Goal: Task Accomplishment & Management: Manage account settings

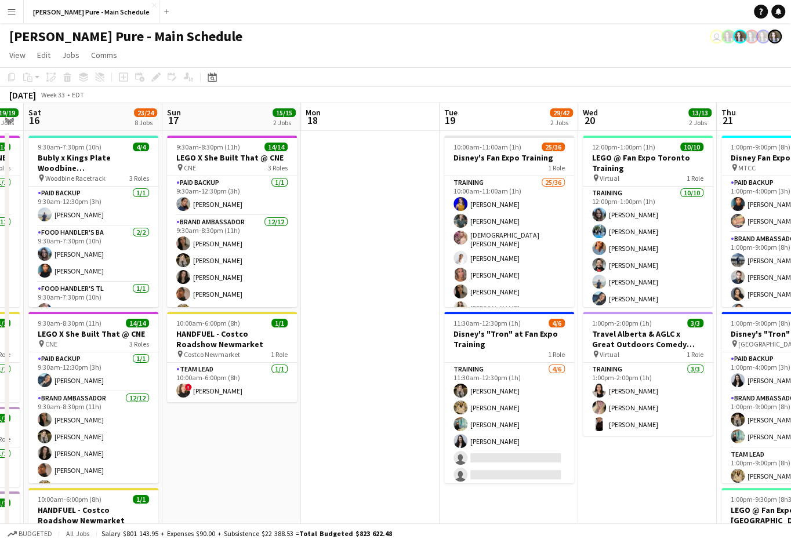
scroll to position [0, 409]
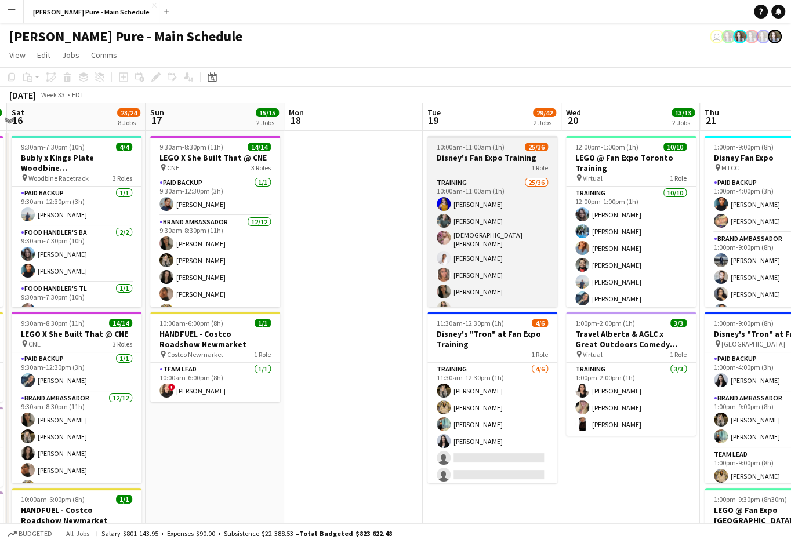
click at [485, 161] on h3 "Disney's Fan Expo Training" at bounding box center [492, 158] width 130 height 10
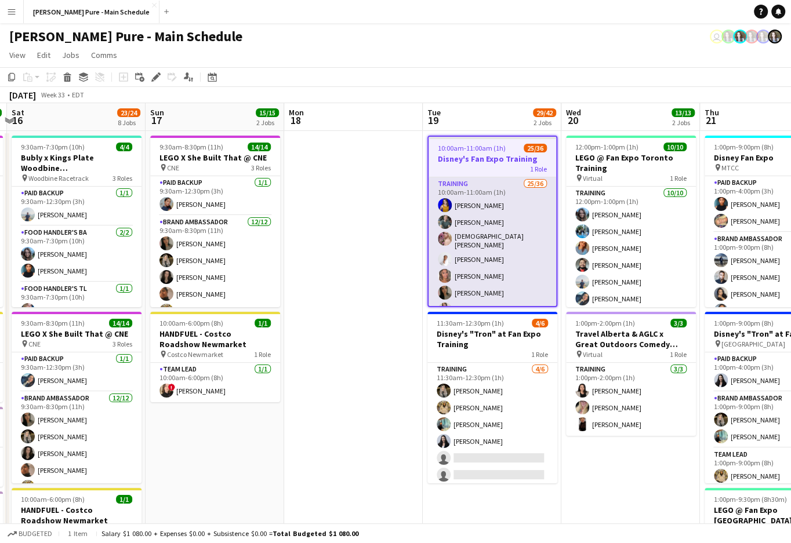
click at [474, 288] on app-card-role "Training 25/36 10:00am-11:00am (1h) [PERSON_NAME] [PERSON_NAME] [PERSON_NAME] […" at bounding box center [493, 493] width 128 height 632
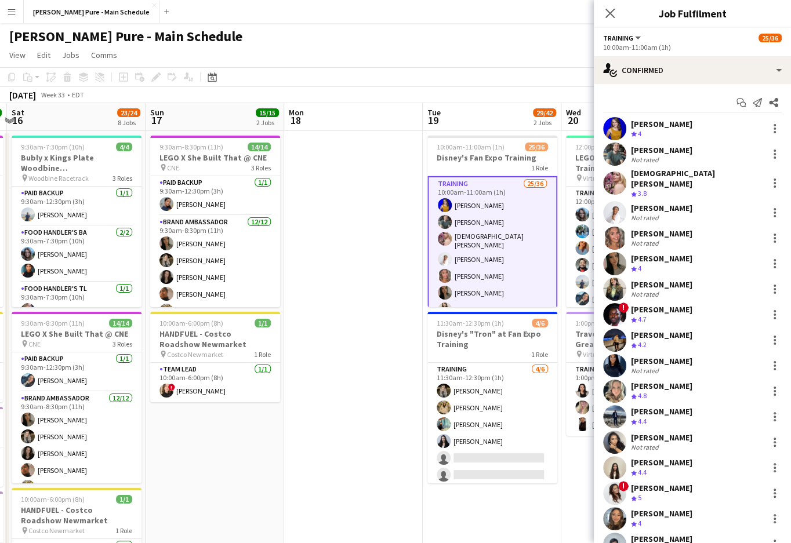
click at [670, 42] on div "Training All roles Training 25/36" at bounding box center [692, 37] width 179 height 10
click at [651, 253] on div "[PERSON_NAME]" at bounding box center [661, 258] width 61 height 10
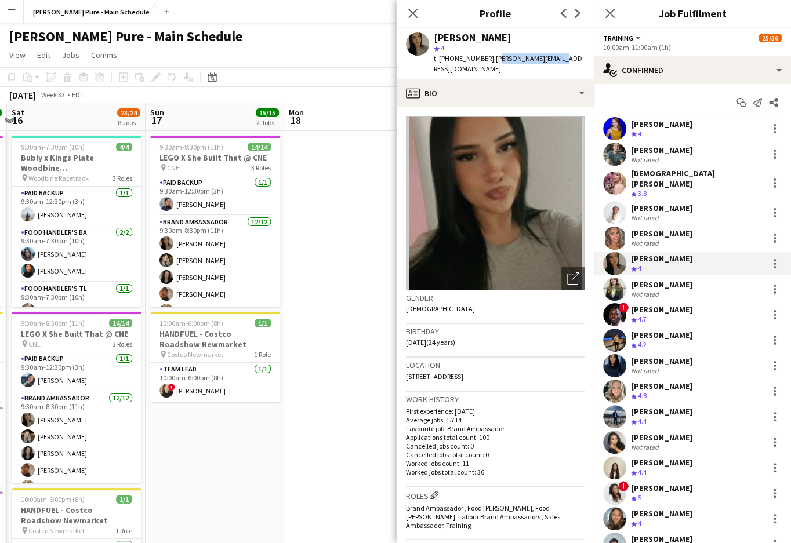
drag, startPoint x: 487, startPoint y: 59, endPoint x: 539, endPoint y: 59, distance: 52.8
click at [540, 60] on span "| [PERSON_NAME][EMAIL_ADDRESS][DOMAIN_NAME]" at bounding box center [508, 63] width 148 height 19
click at [554, 60] on span "| [PERSON_NAME][EMAIL_ADDRESS][DOMAIN_NAME]" at bounding box center [508, 63] width 148 height 19
drag, startPoint x: 556, startPoint y: 60, endPoint x: 485, endPoint y: 60, distance: 71.3
click at [485, 60] on div "[PERSON_NAME] star 4 t. [PHONE_NUMBER] | [PERSON_NAME][EMAIL_ADDRESS][DOMAIN_NA…" at bounding box center [495, 54] width 197 height 52
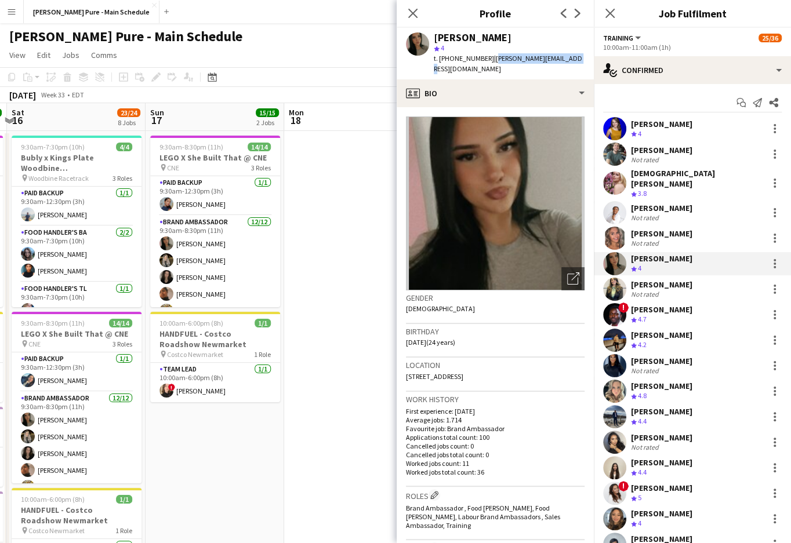
copy span "[PERSON_NAME][EMAIL_ADDRESS][DOMAIN_NAME]"
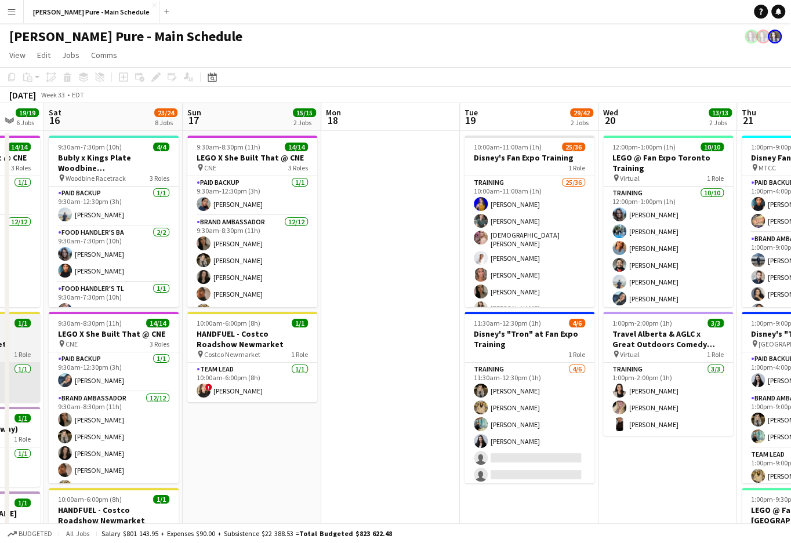
scroll to position [0, 394]
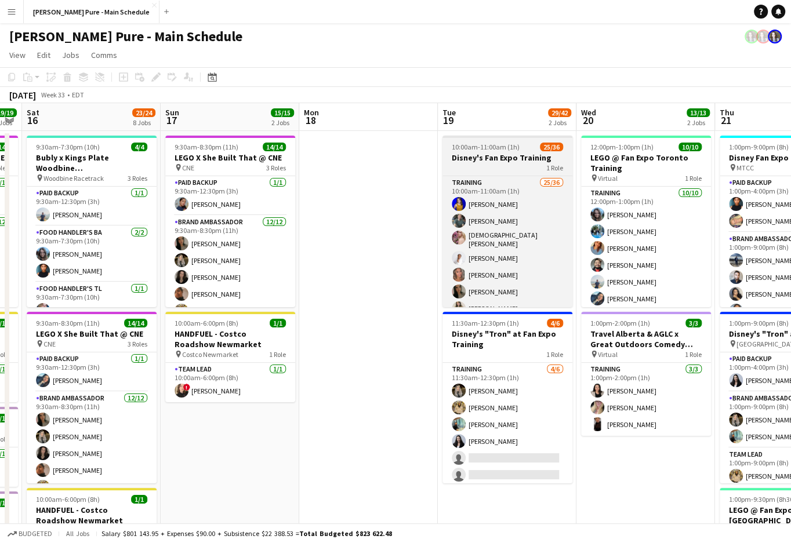
click at [494, 165] on div "1 Role" at bounding box center [508, 167] width 130 height 9
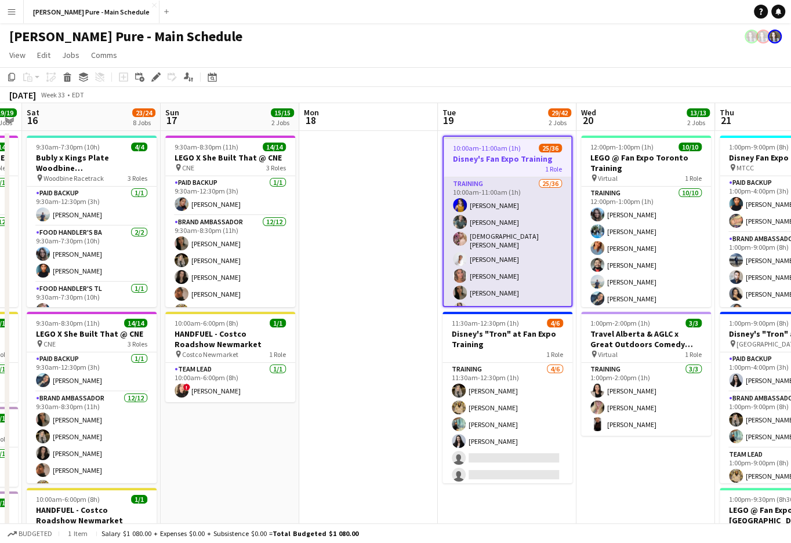
click at [499, 215] on app-card-role "Training 25/36 10:00am-11:00am (1h) [PERSON_NAME] [PERSON_NAME] [PERSON_NAME] […" at bounding box center [508, 493] width 128 height 632
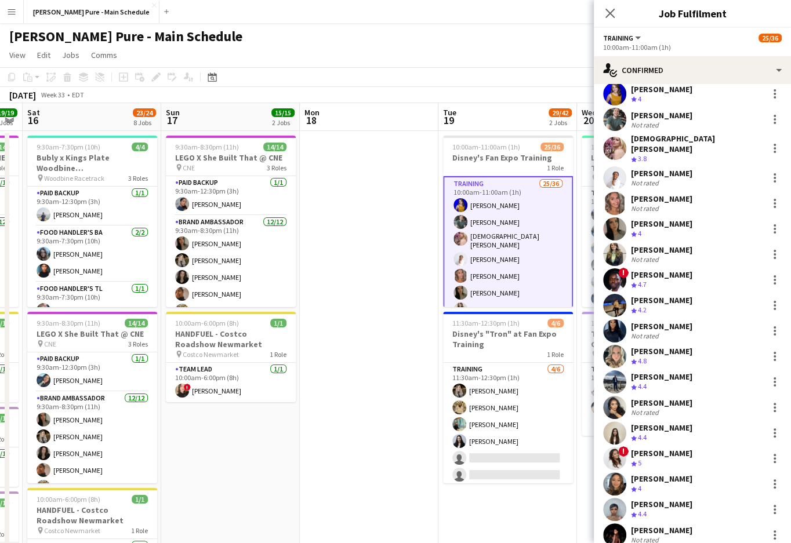
scroll to position [42, 0]
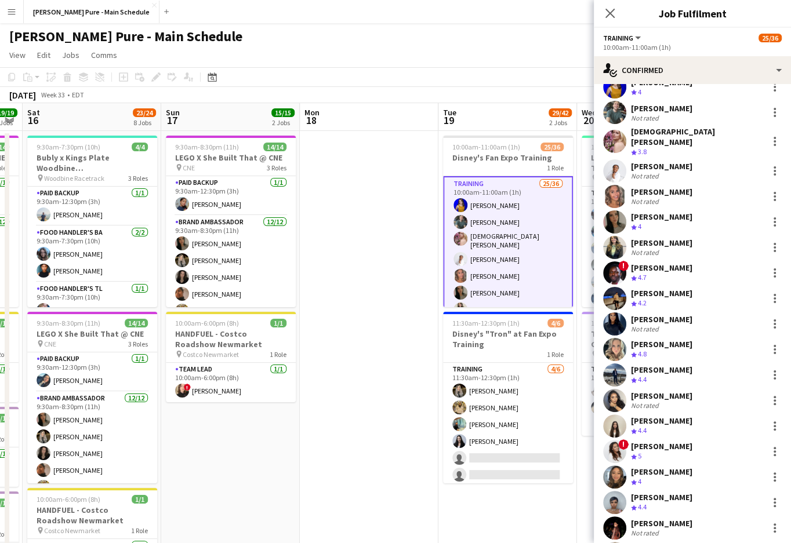
click at [661, 263] on div "[PERSON_NAME]" at bounding box center [661, 268] width 61 height 10
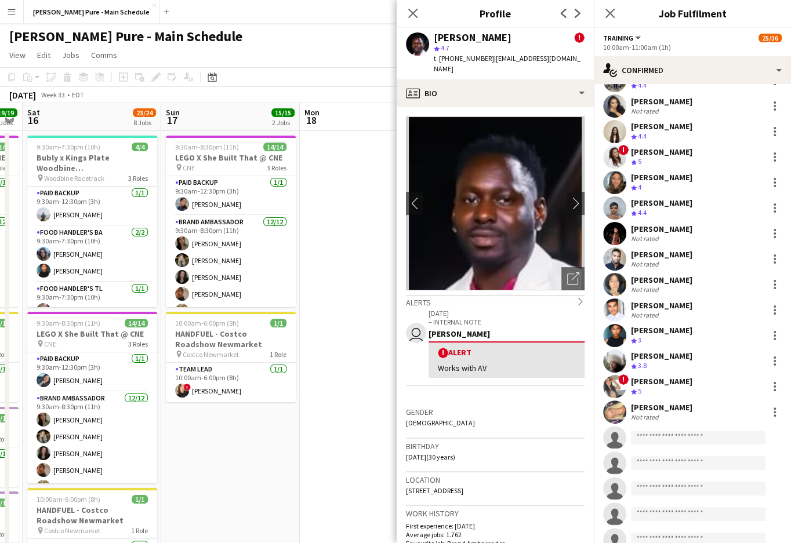
scroll to position [341, 0]
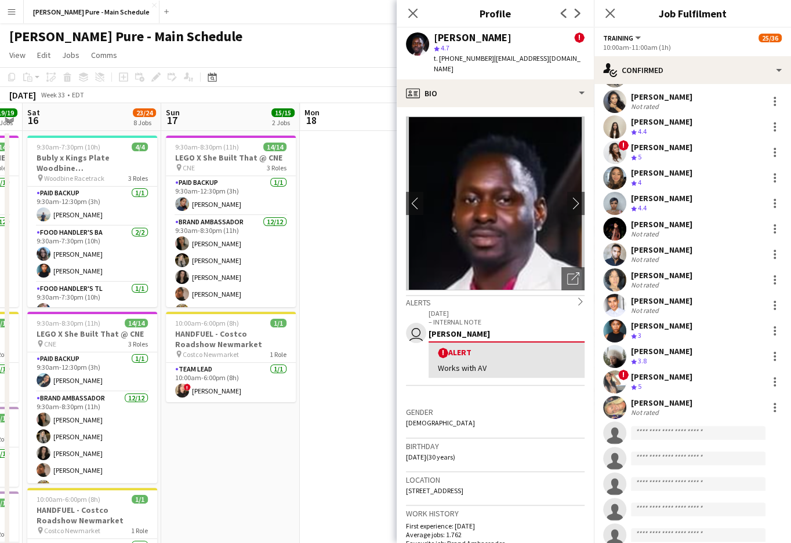
click at [645, 296] on div "[PERSON_NAME]" at bounding box center [661, 301] width 61 height 10
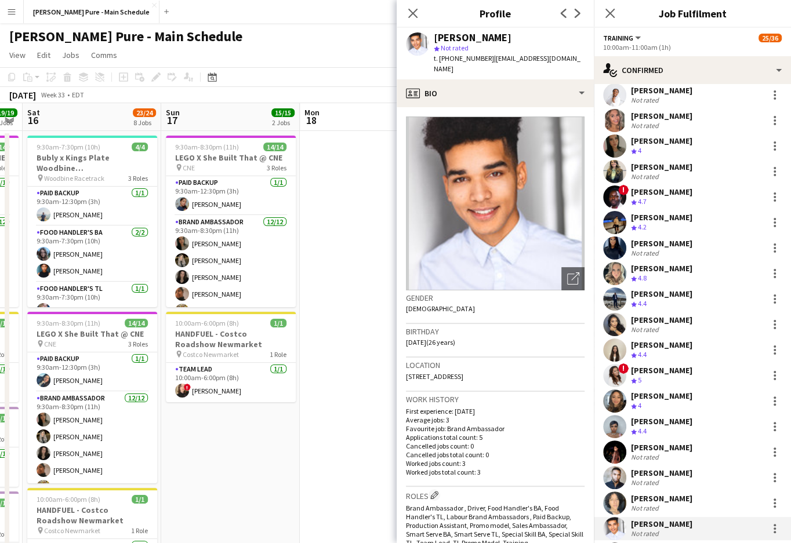
scroll to position [0, 0]
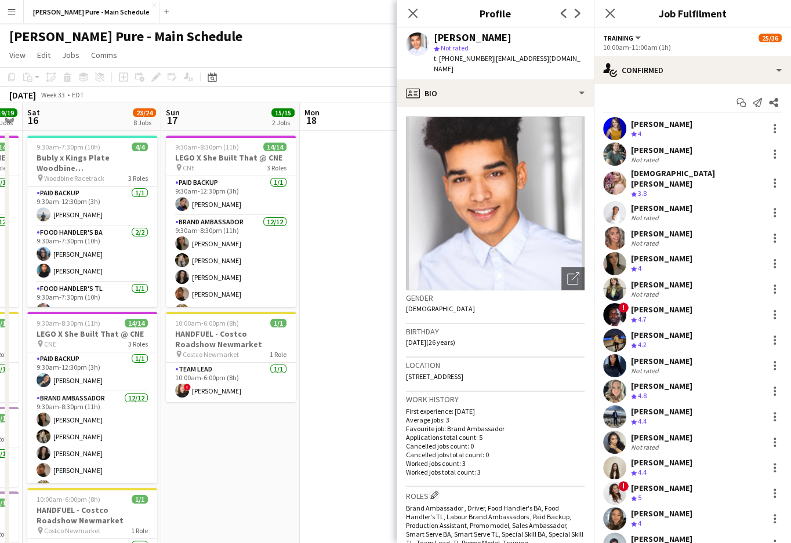
click at [615, 303] on app-user-avatar at bounding box center [614, 314] width 23 height 23
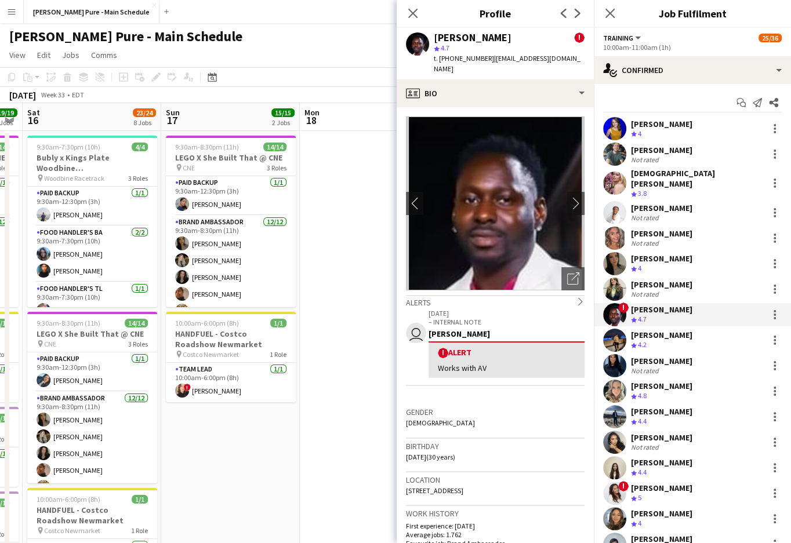
click at [615, 405] on app-user-avatar at bounding box center [614, 416] width 23 height 23
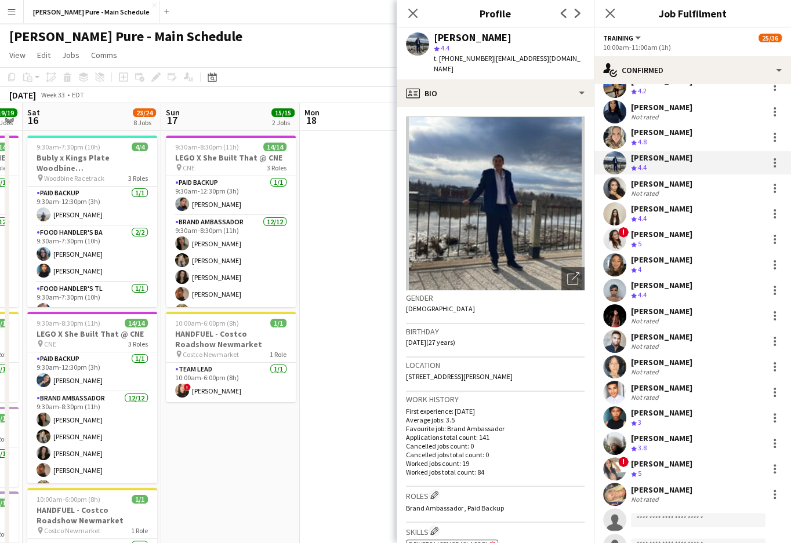
scroll to position [260, 0]
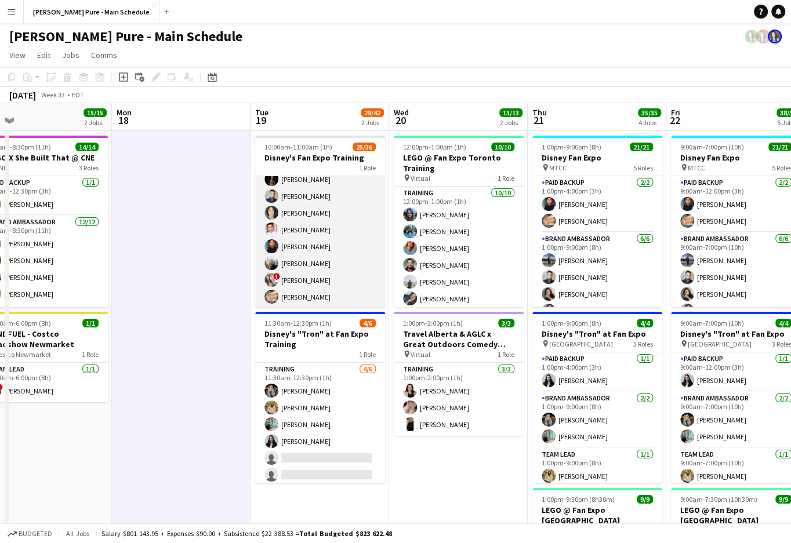
scroll to position [0, 443]
click at [307, 193] on app-card-role "Training 25/36 10:00am-11:00am (1h) [PERSON_NAME] [PERSON_NAME] [PERSON_NAME] […" at bounding box center [320, 178] width 130 height 632
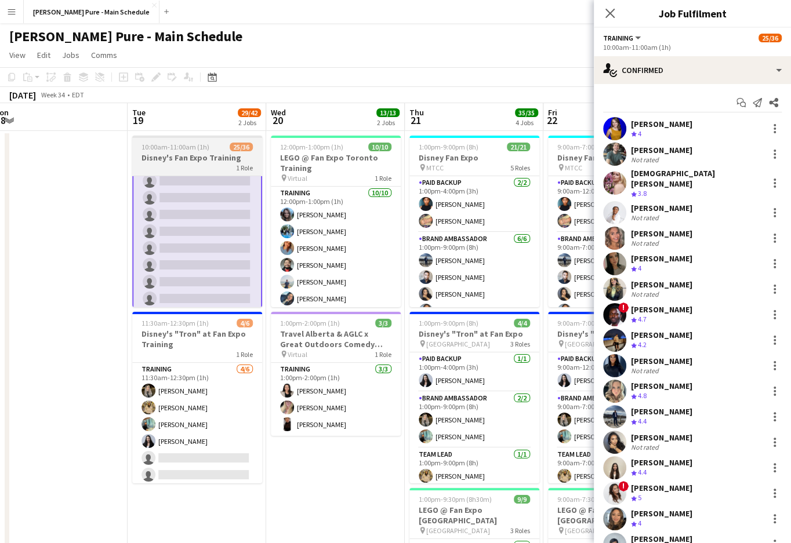
scroll to position [0, 385]
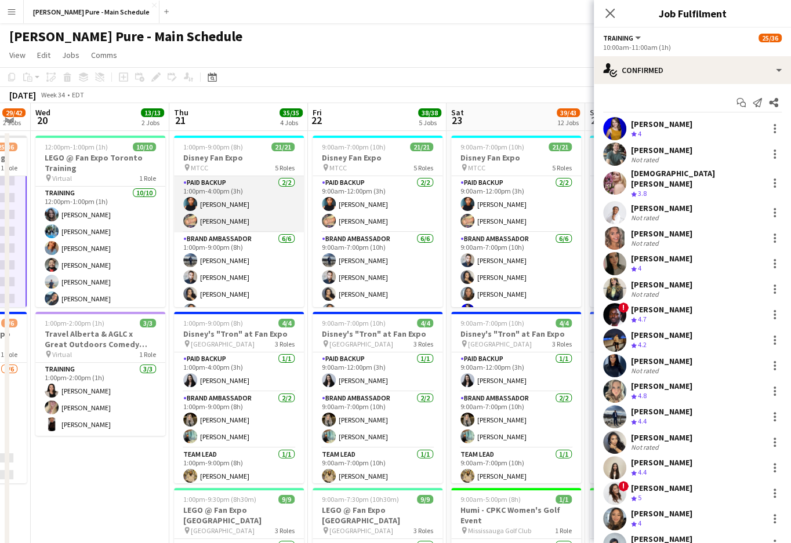
click at [280, 208] on app-card-role "Paid Backup 2/2 1:00pm-4:00pm (3h) Jonel Leslie Alicia Fricker" at bounding box center [239, 204] width 130 height 56
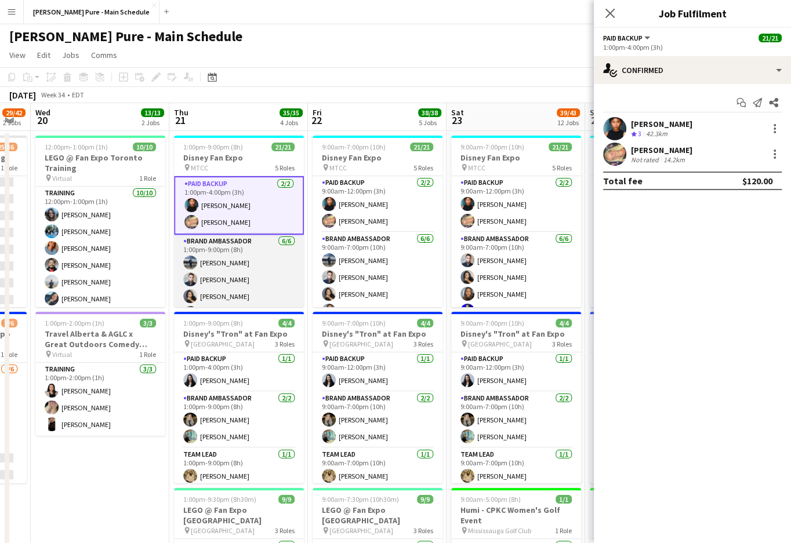
click at [261, 252] on app-card-role "Brand Ambassador 6/6 1:00pm-9:00pm (8h) William Bui DANA CARRABON ameerah nuri …" at bounding box center [239, 297] width 130 height 124
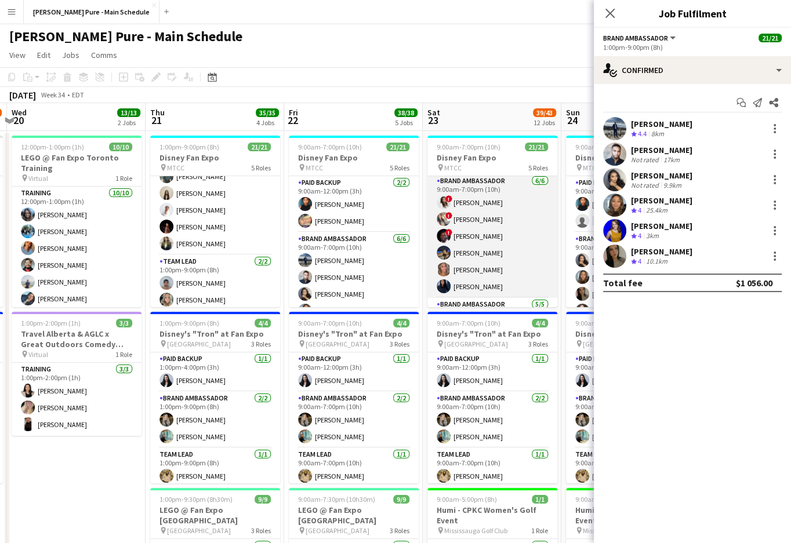
scroll to position [178, 0]
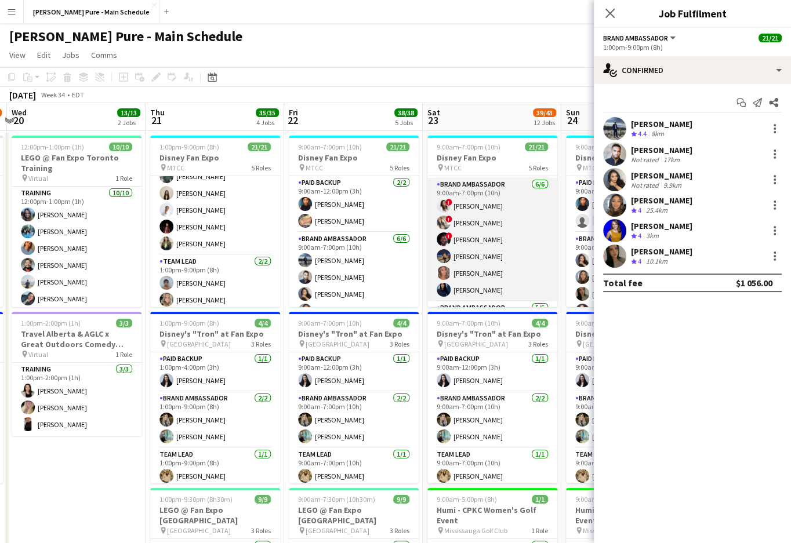
click at [466, 226] on app-card-role "Brand Ambassador 6/6 9:00am-7:00pm (10h) ! Christina Cabral ! Anchal Sangar ! A…" at bounding box center [492, 240] width 130 height 124
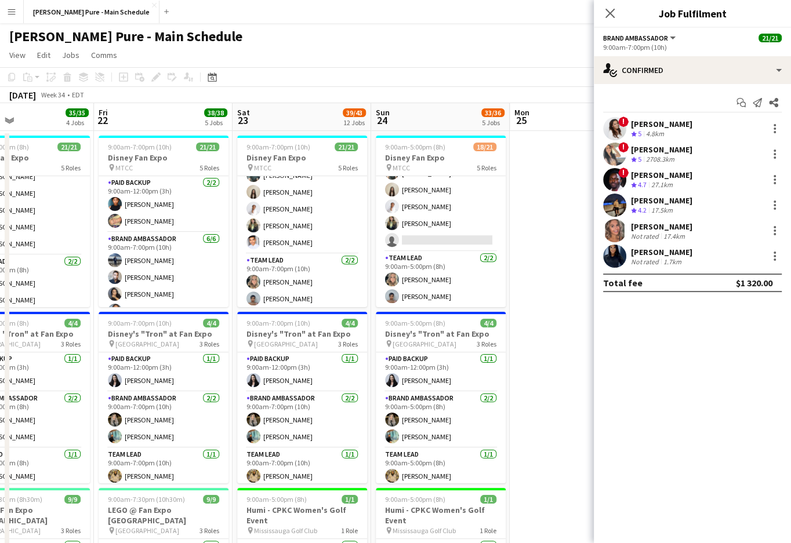
scroll to position [50, 0]
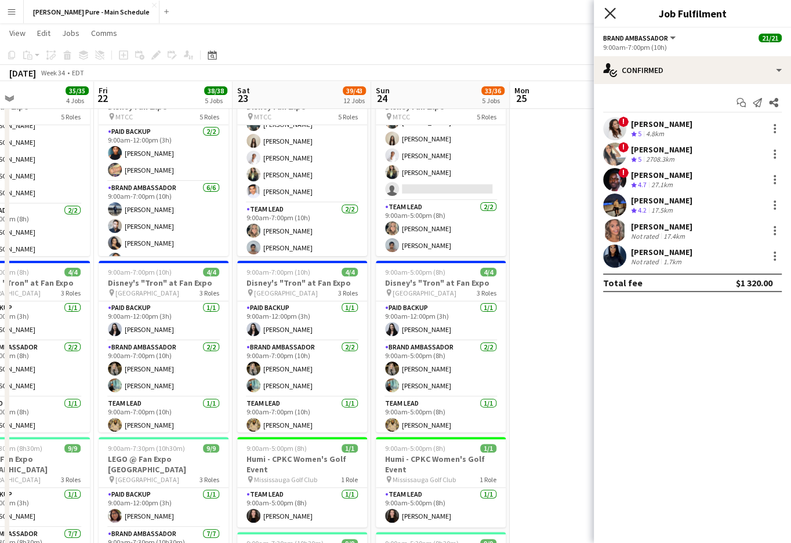
click at [613, 10] on icon at bounding box center [609, 13] width 11 height 11
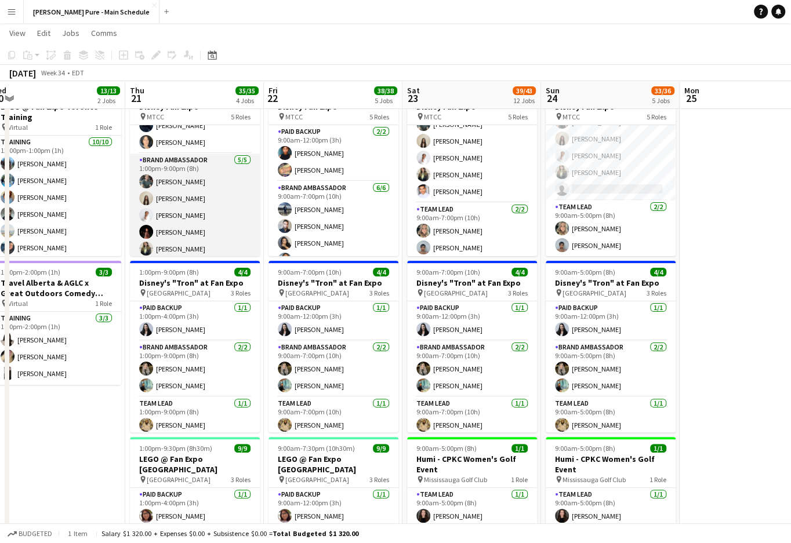
scroll to position [285, 0]
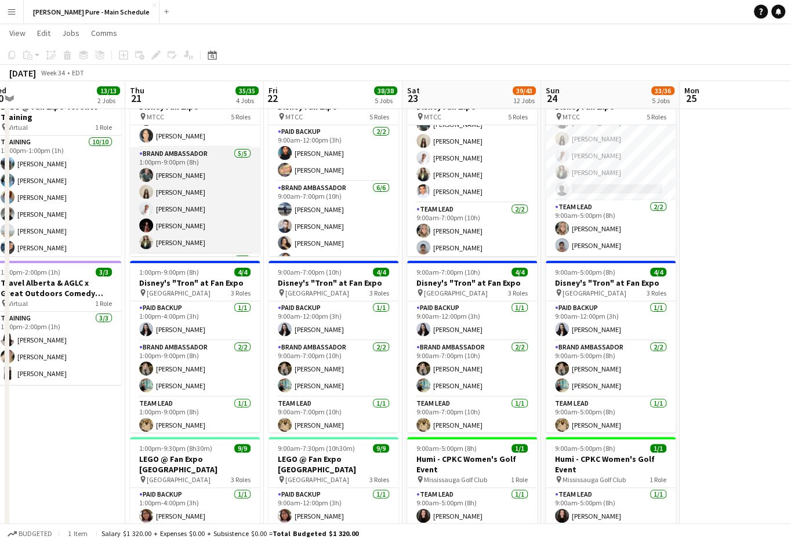
click at [216, 203] on app-card-role "Brand Ambassador 5/5 1:00pm-9:00pm (8h) Dylan Watts Geanie Luu Jessica Opoku-Am…" at bounding box center [195, 200] width 130 height 107
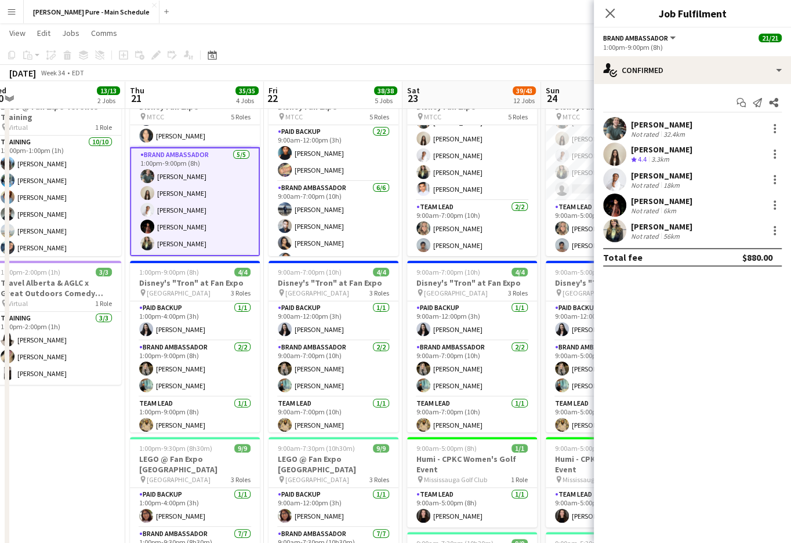
scroll to position [332, 0]
click at [623, 172] on app-user-avatar at bounding box center [614, 179] width 23 height 23
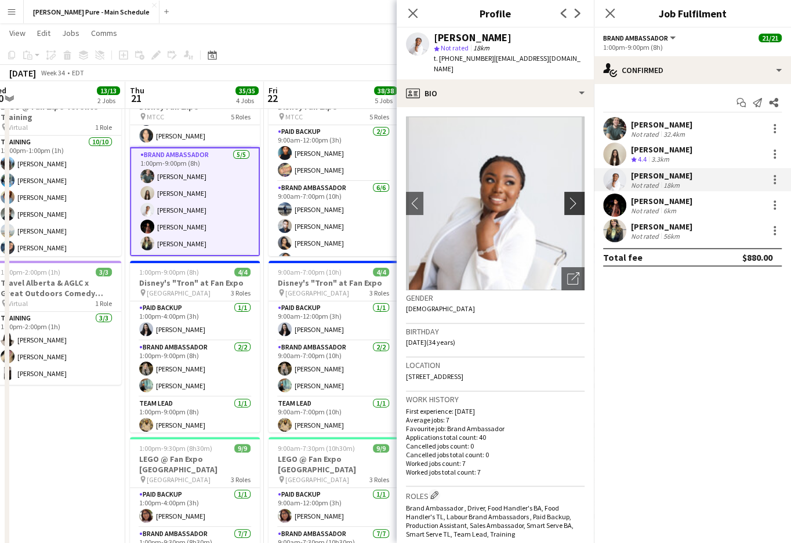
click at [576, 192] on button "chevron-right" at bounding box center [575, 203] width 23 height 23
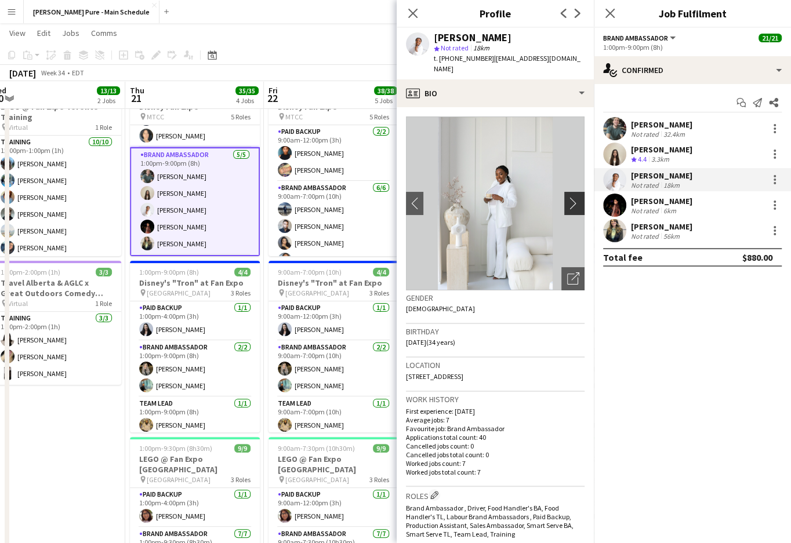
click at [575, 197] on app-icon "chevron-right" at bounding box center [576, 203] width 18 height 12
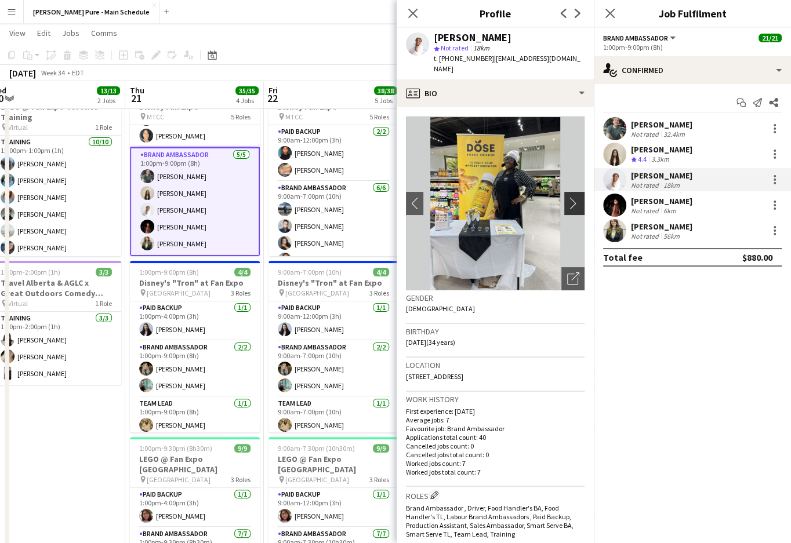
click at [574, 197] on app-icon "chevron-right" at bounding box center [576, 203] width 18 height 12
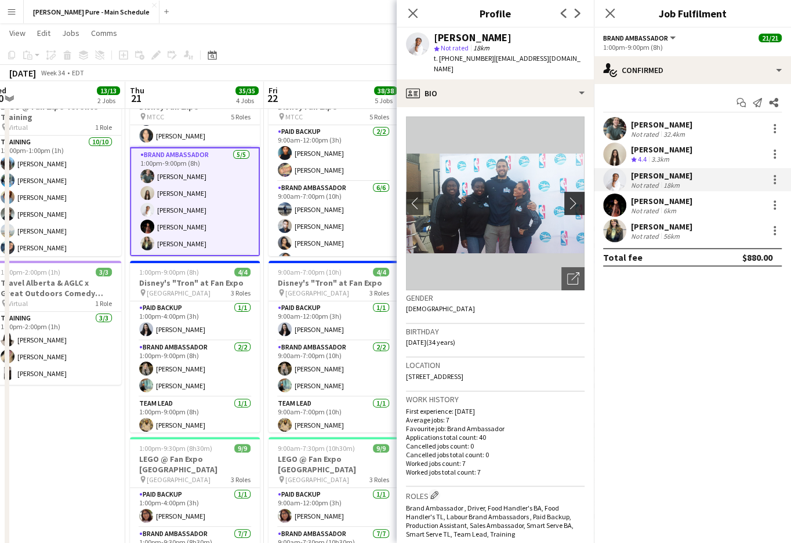
click at [571, 197] on app-icon "chevron-right" at bounding box center [576, 203] width 18 height 12
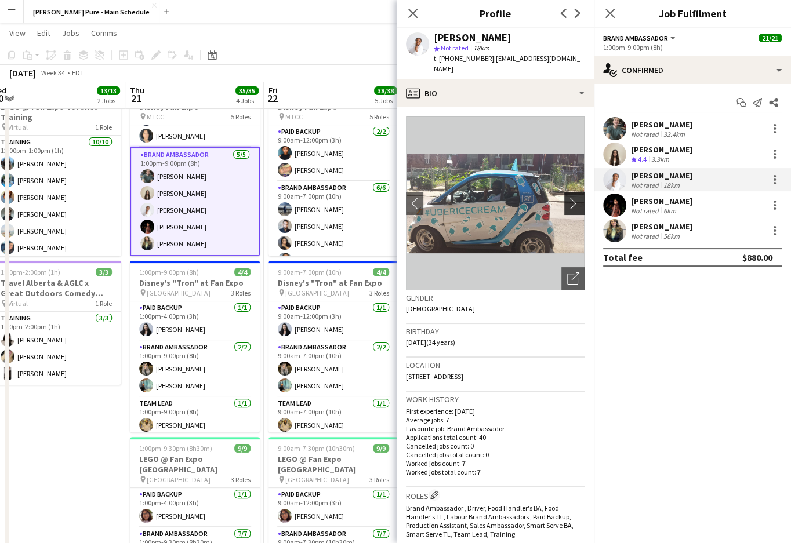
click at [571, 197] on app-icon "chevron-right" at bounding box center [576, 203] width 18 height 12
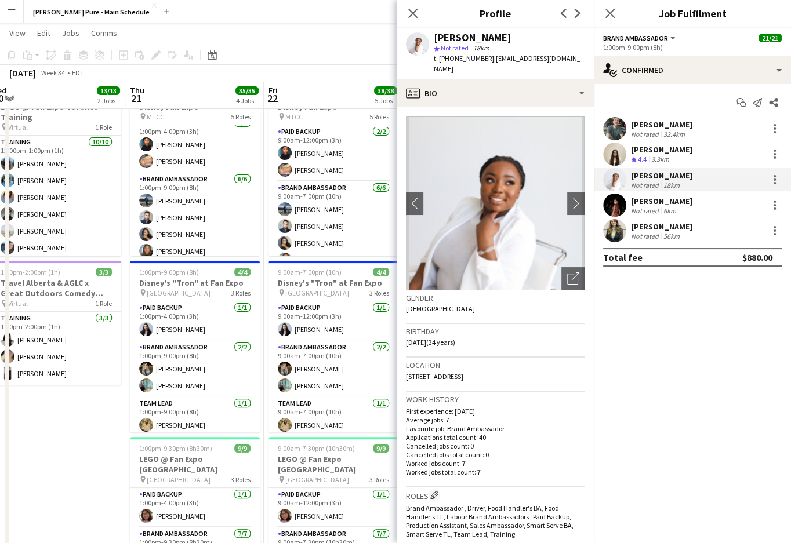
scroll to position [0, 0]
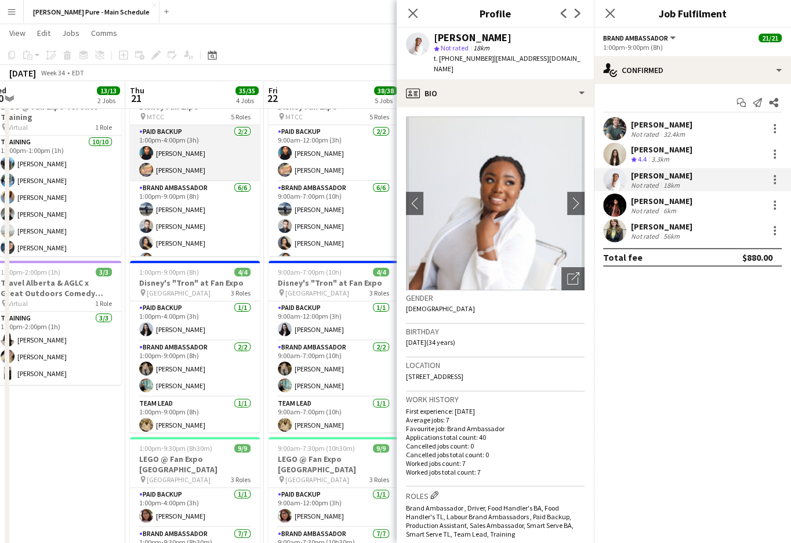
click at [178, 146] on app-card-role "Paid Backup 2/2 1:00pm-4:00pm (3h) Jonel Leslie Alicia Fricker" at bounding box center [195, 153] width 130 height 56
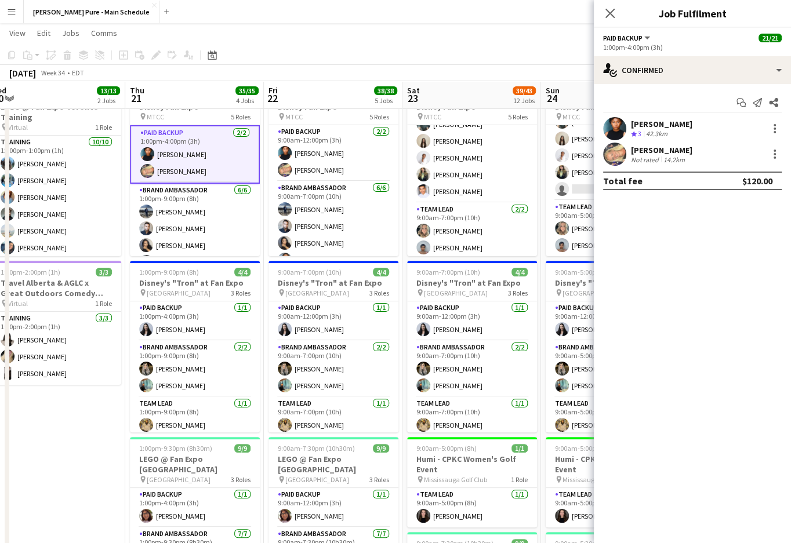
click at [616, 121] on app-user-avatar at bounding box center [614, 128] width 23 height 23
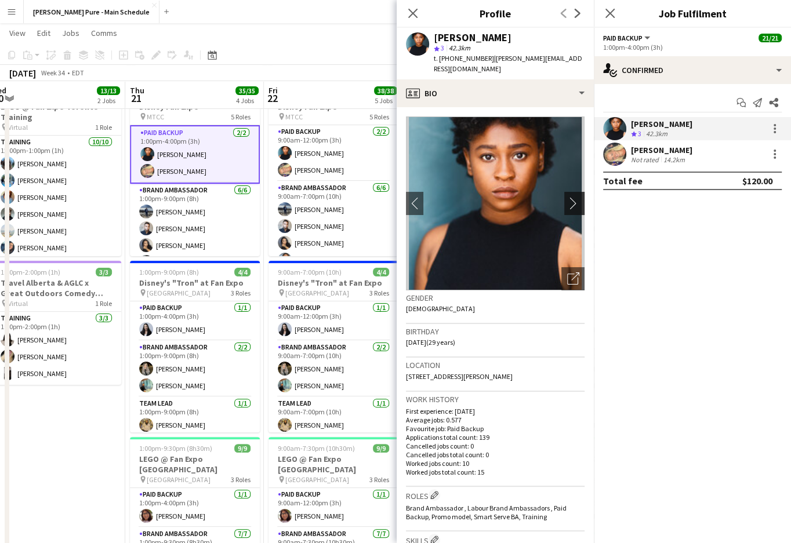
click at [574, 197] on app-icon "chevron-right" at bounding box center [576, 203] width 18 height 12
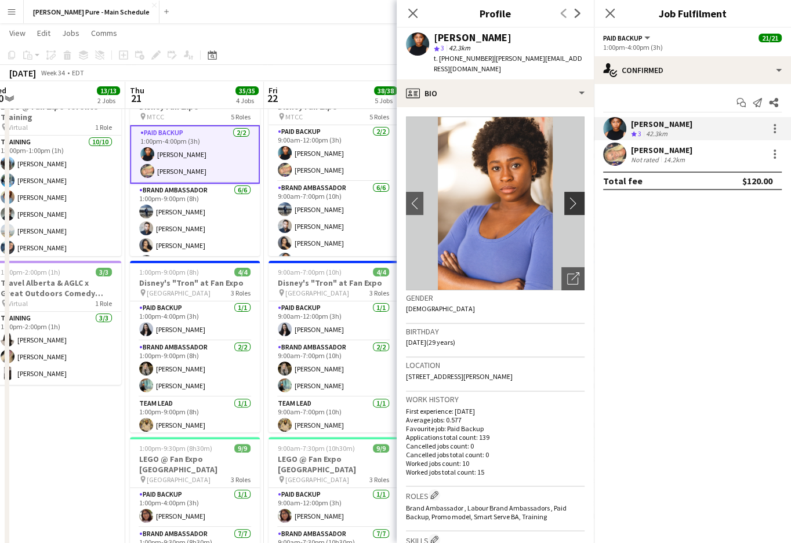
click at [575, 197] on app-icon "chevron-right" at bounding box center [576, 203] width 18 height 12
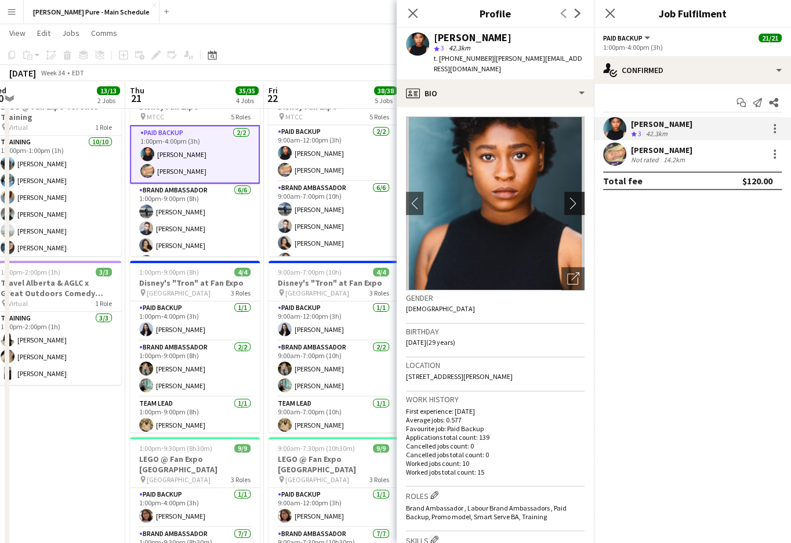
click at [579, 197] on app-icon "chevron-right" at bounding box center [576, 203] width 18 height 12
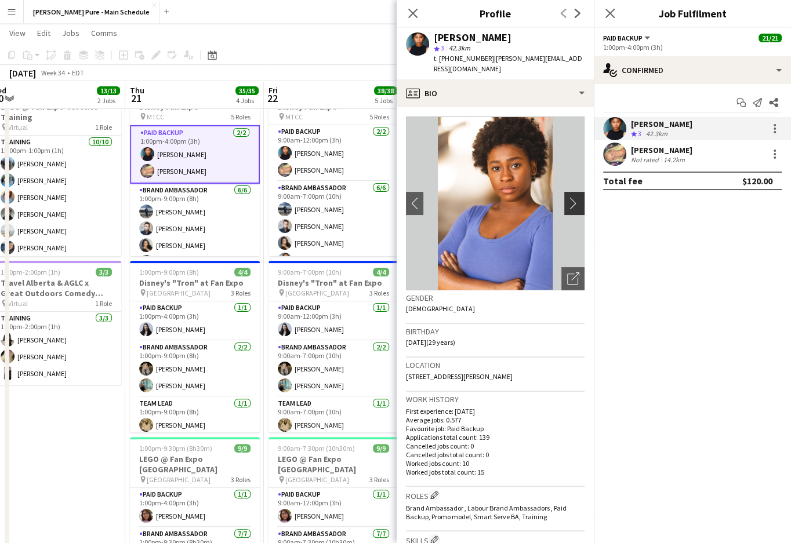
click at [579, 197] on app-icon "chevron-right" at bounding box center [576, 203] width 18 height 12
